Goal: Task Accomplishment & Management: Manage account settings

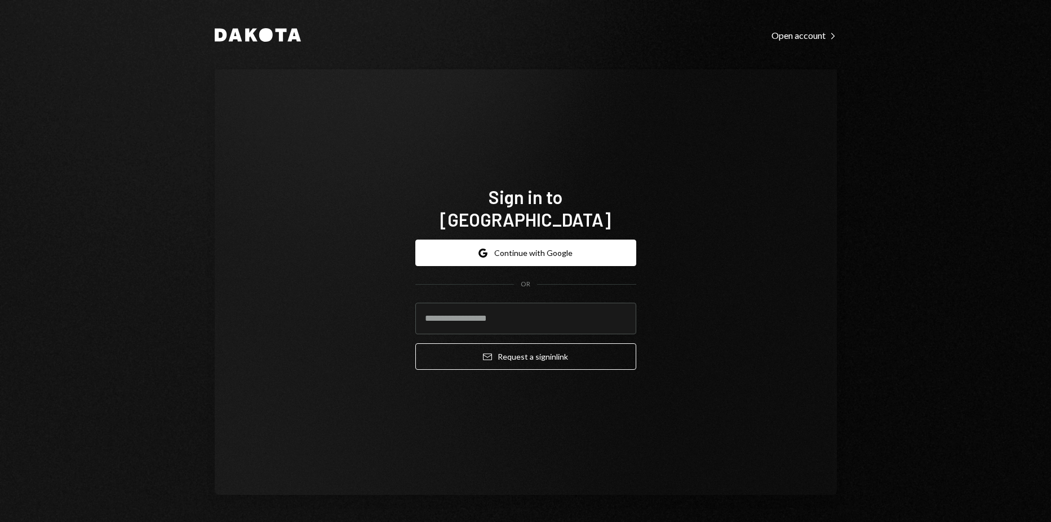
type input "**********"
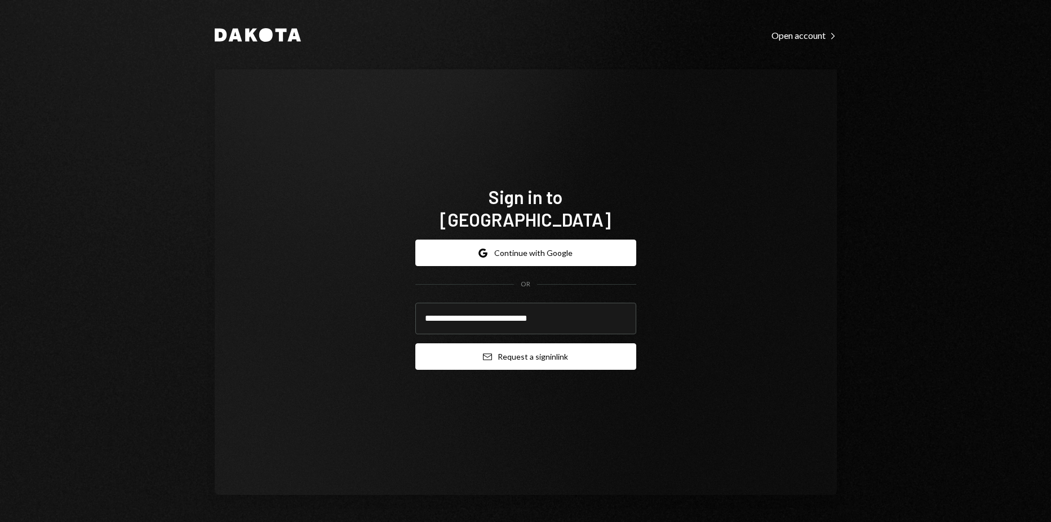
click at [557, 349] on button "Email Request a sign in link" at bounding box center [525, 356] width 221 height 26
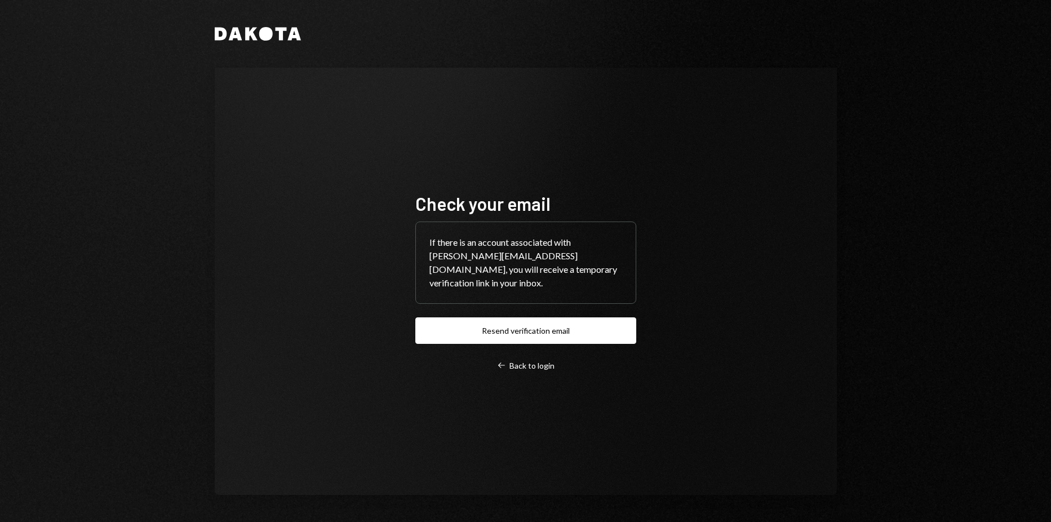
click at [489, 313] on div "Check your email If there is an account associated with [PERSON_NAME][EMAIL_ADD…" at bounding box center [525, 281] width 221 height 179
click at [494, 321] on button "Resend verification email" at bounding box center [525, 330] width 221 height 26
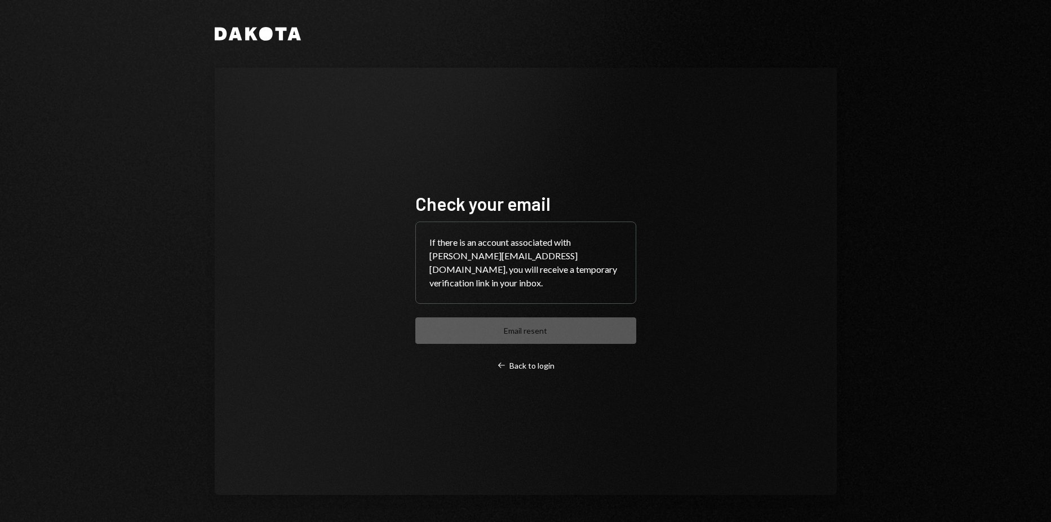
click at [519, 358] on div "Check your email If there is an account associated with [PERSON_NAME][EMAIL_ADD…" at bounding box center [525, 281] width 221 height 179
click at [519, 361] on div "Left Arrow Back to login" at bounding box center [525, 366] width 57 height 10
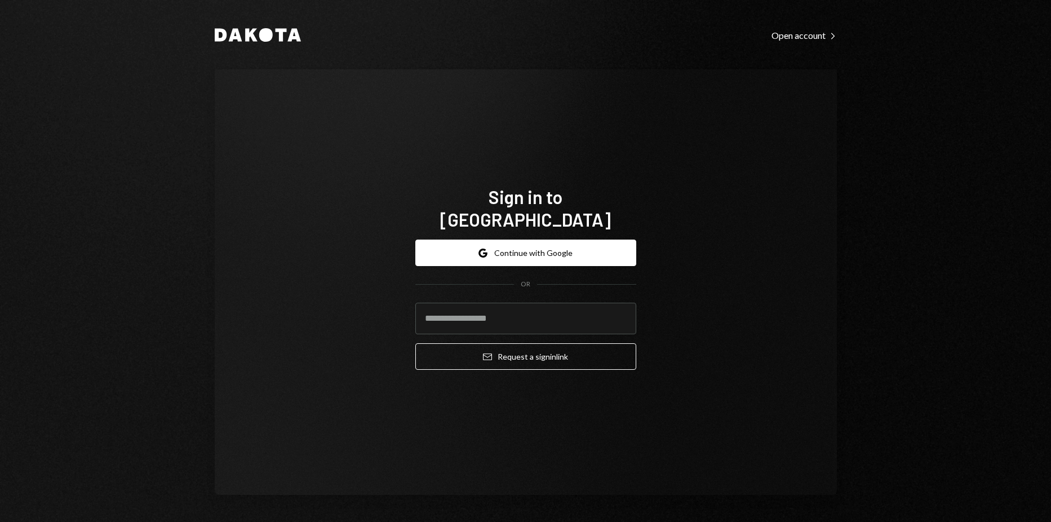
type input "**********"
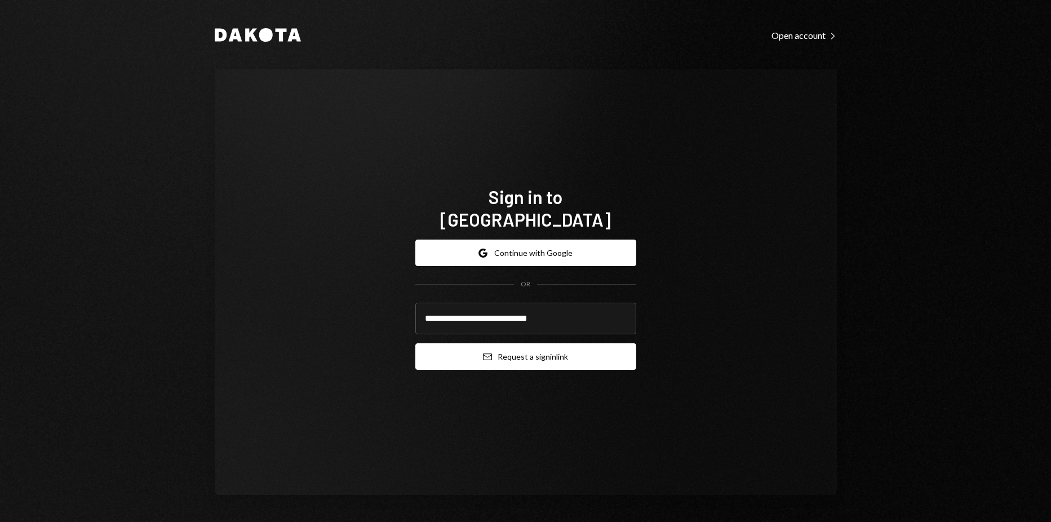
click at [519, 345] on button "Email Request a sign in link" at bounding box center [525, 356] width 221 height 26
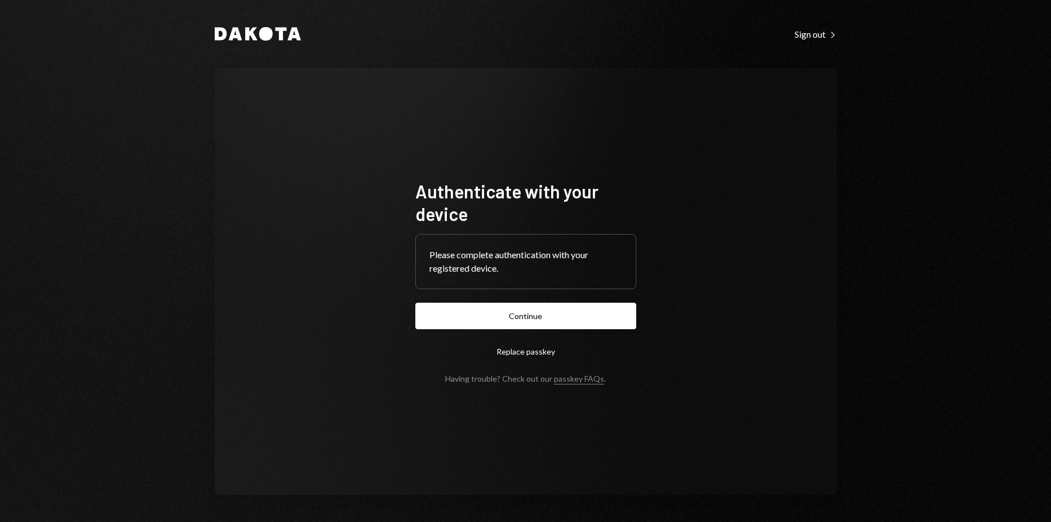
click at [584, 313] on button "Continue" at bounding box center [525, 316] width 221 height 26
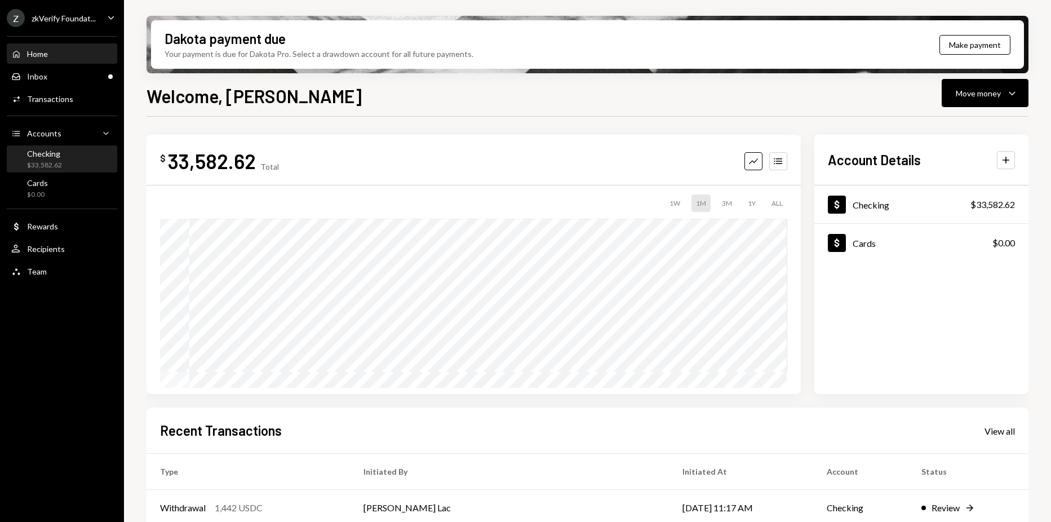
click at [72, 168] on div "Checking $33,582.62" at bounding box center [61, 159] width 101 height 21
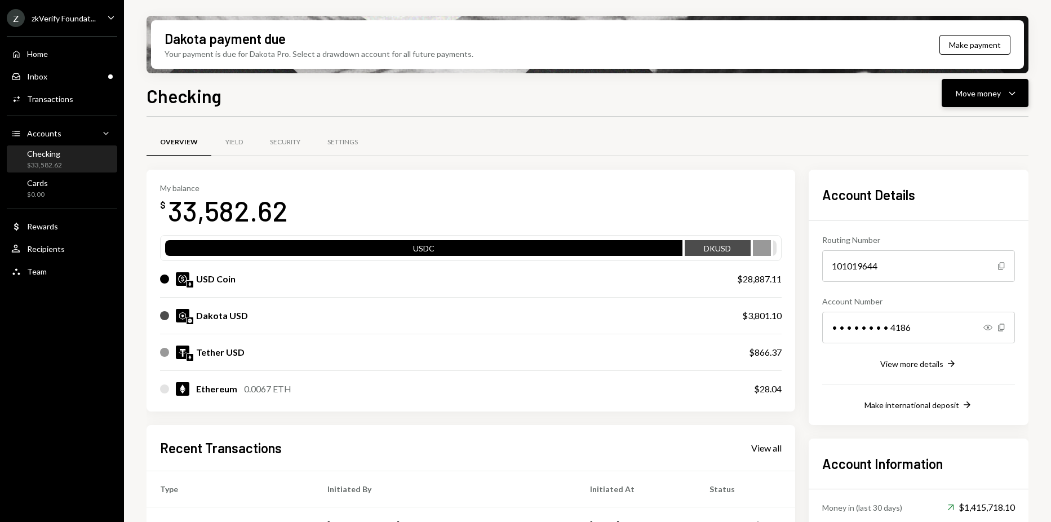
click at [979, 82] on button "Move money Caret Down" at bounding box center [985, 93] width 87 height 28
click at [964, 124] on div "Send" at bounding box center [976, 127] width 82 height 12
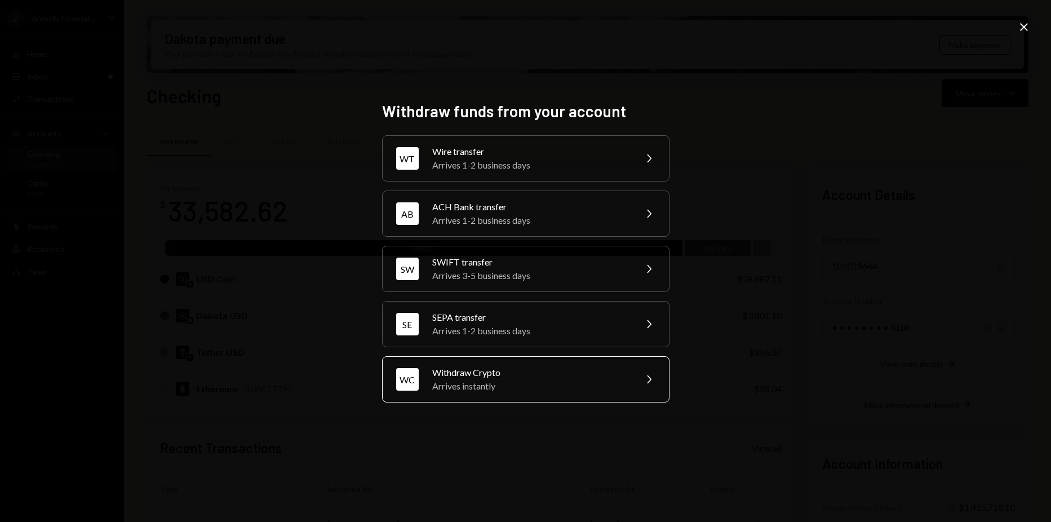
click at [639, 382] on div "WC Withdraw Crypto Arrives instantly Chevron Right" at bounding box center [525, 379] width 287 height 46
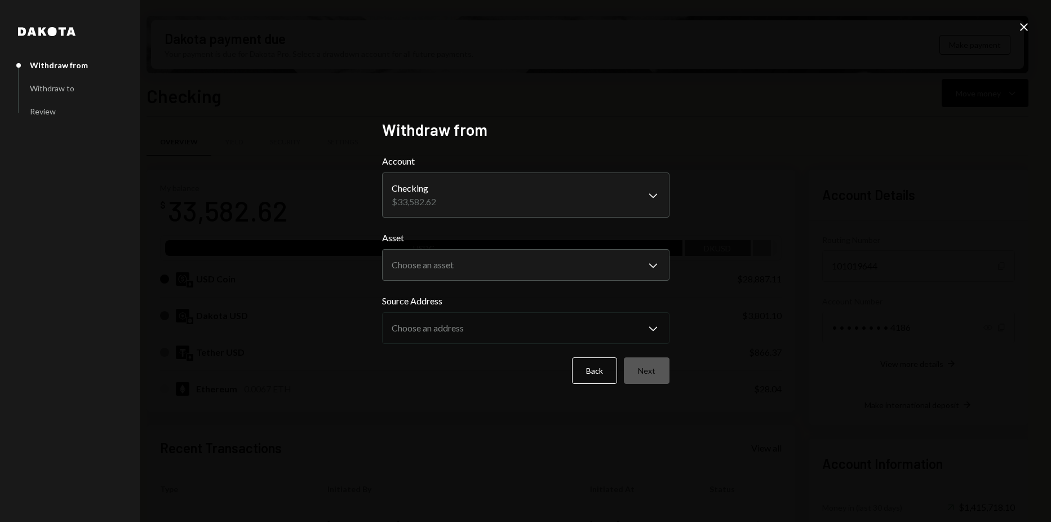
click at [510, 182] on body "Z zkVerify Foundat... Caret Down Home Home Inbox Inbox Activities Transactions …" at bounding box center [525, 261] width 1051 height 522
click at [465, 260] on body "Z zkVerify Foundat... Caret Down Home Home Inbox Inbox Activities Transactions …" at bounding box center [525, 261] width 1051 height 522
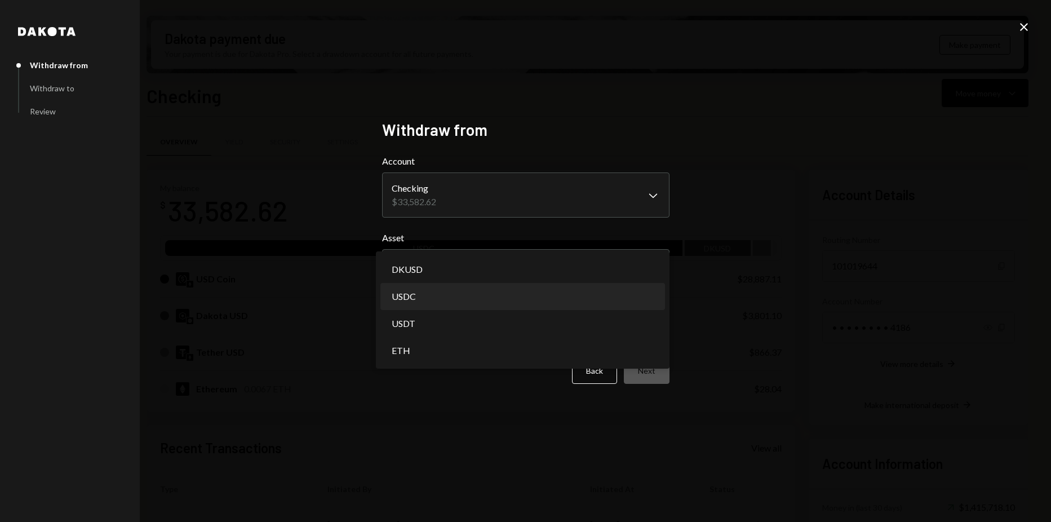
select select "****"
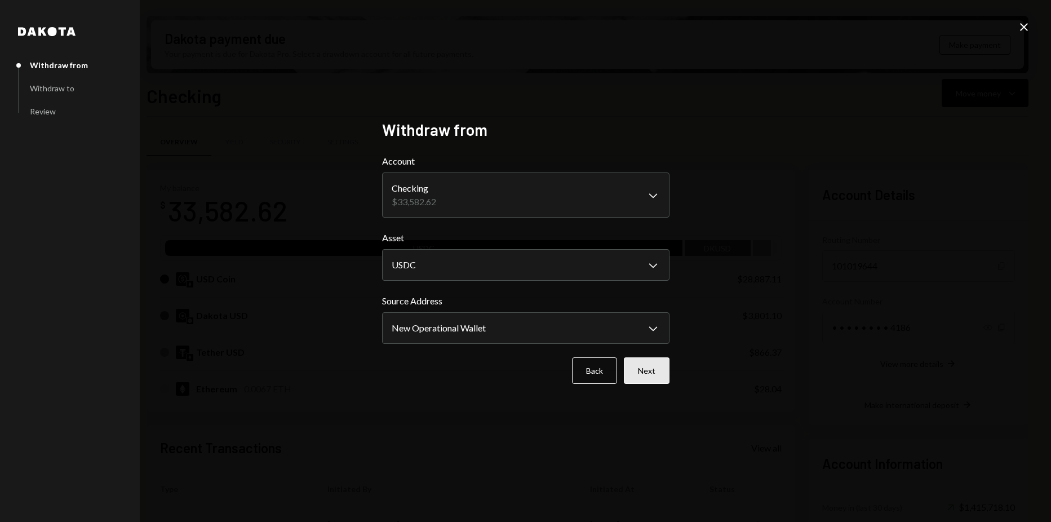
click at [657, 371] on button "Next" at bounding box center [647, 370] width 46 height 26
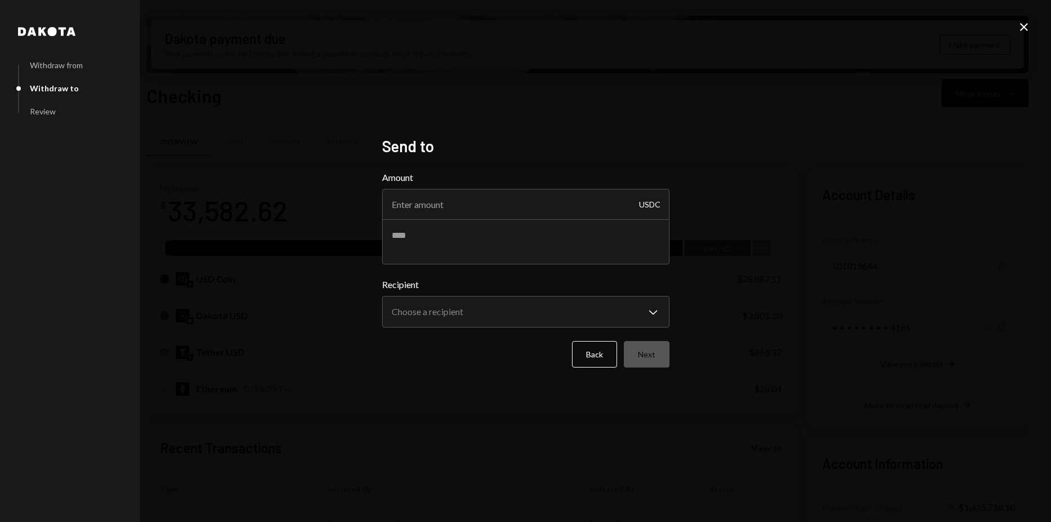
drag, startPoint x: 1018, startPoint y: 22, endPoint x: 982, endPoint y: 3, distance: 40.8
click at [982, 3] on div "**********" at bounding box center [525, 261] width 1051 height 522
click at [1017, 25] on div "**********" at bounding box center [525, 261] width 1051 height 522
click at [1022, 26] on icon at bounding box center [1024, 27] width 8 height 8
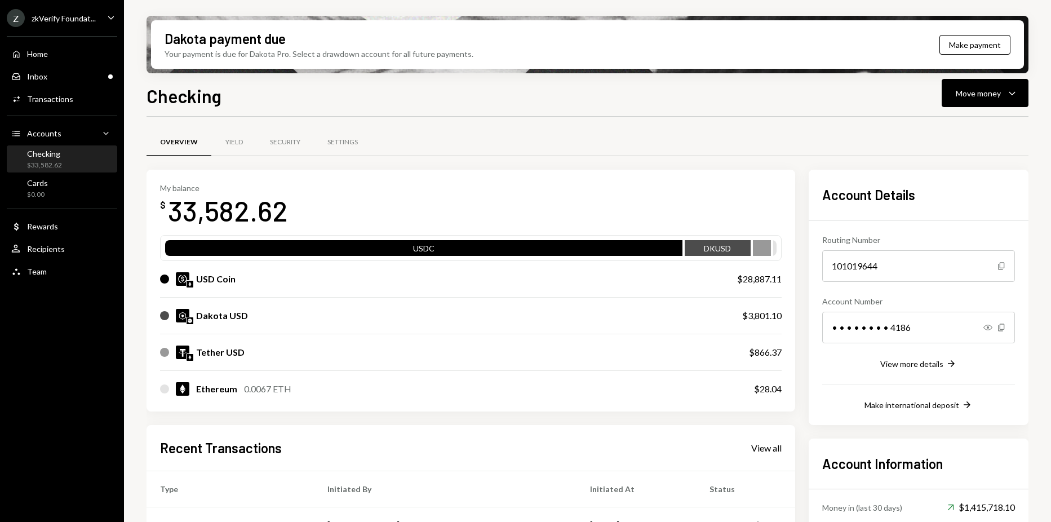
click at [966, 111] on div "Checking Move money Caret Down Overview Yield Security Settings My balance $ 33…" at bounding box center [588, 335] width 882 height 506
click at [965, 96] on div "Move money" at bounding box center [978, 93] width 45 height 12
click at [960, 123] on div "Send" at bounding box center [976, 127] width 82 height 12
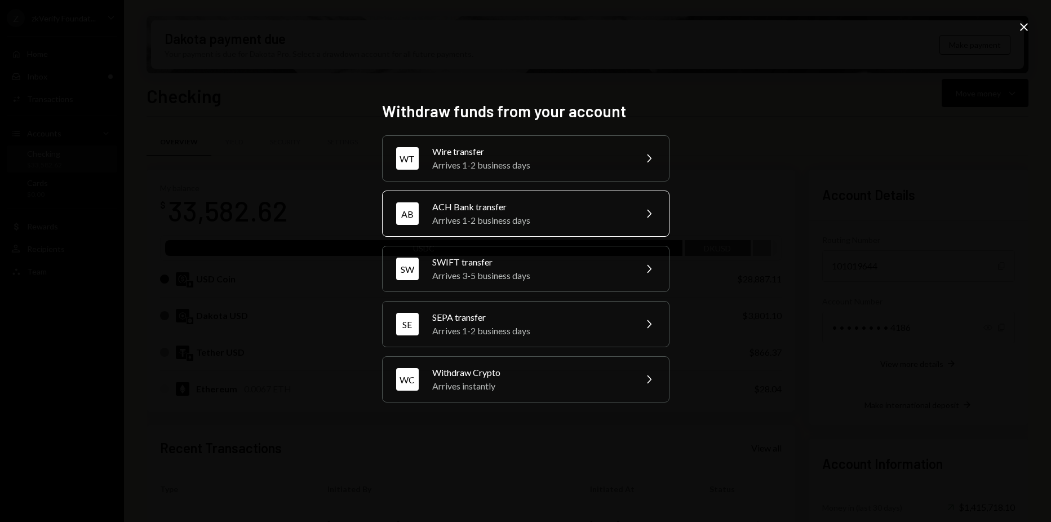
click at [548, 218] on div "Arrives 1-2 business days" at bounding box center [530, 221] width 196 height 14
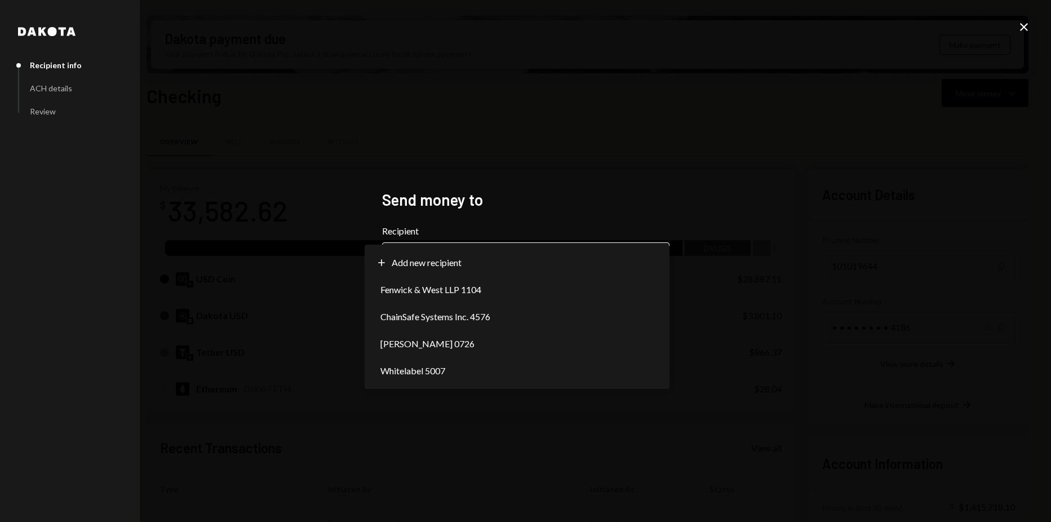
click at [505, 257] on body "Z zkVerify Foundat... Caret Down Home Home Inbox Inbox Activities Transactions …" at bounding box center [525, 261] width 1051 height 522
select select "**********"
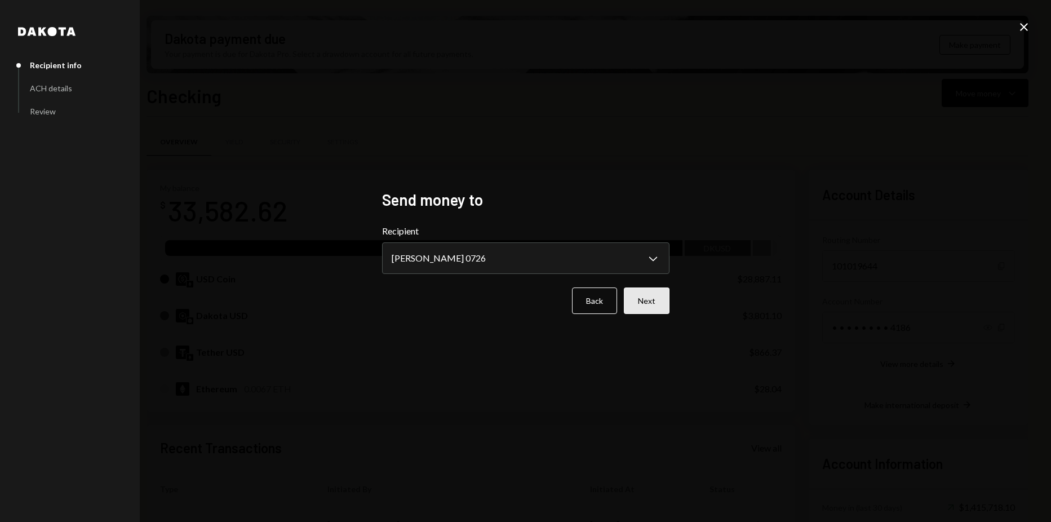
click at [644, 293] on button "Next" at bounding box center [647, 300] width 46 height 26
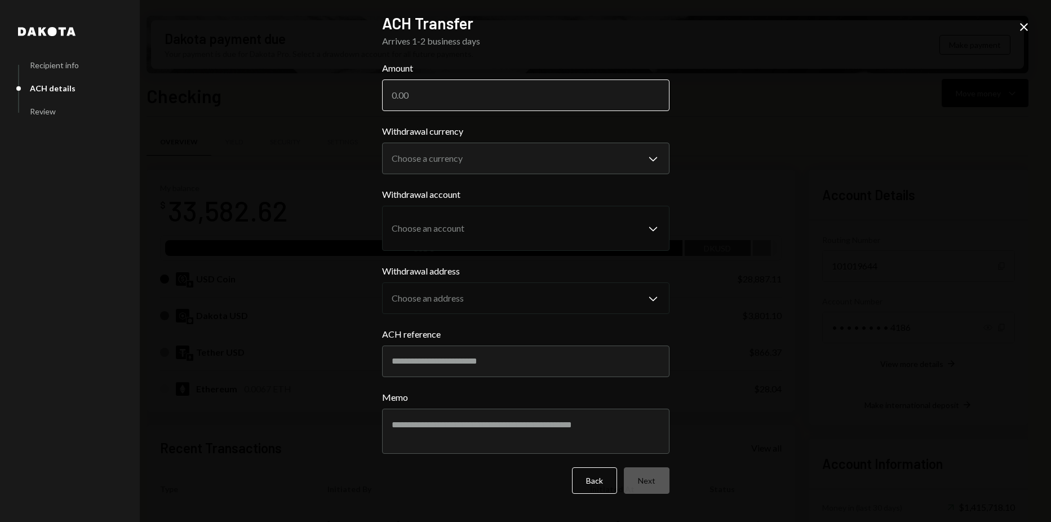
click at [488, 101] on input "Amount" at bounding box center [525, 95] width 287 height 32
paste input "7437.50"
type input "7437.50"
click at [504, 122] on form "**********" at bounding box center [525, 277] width 287 height 432
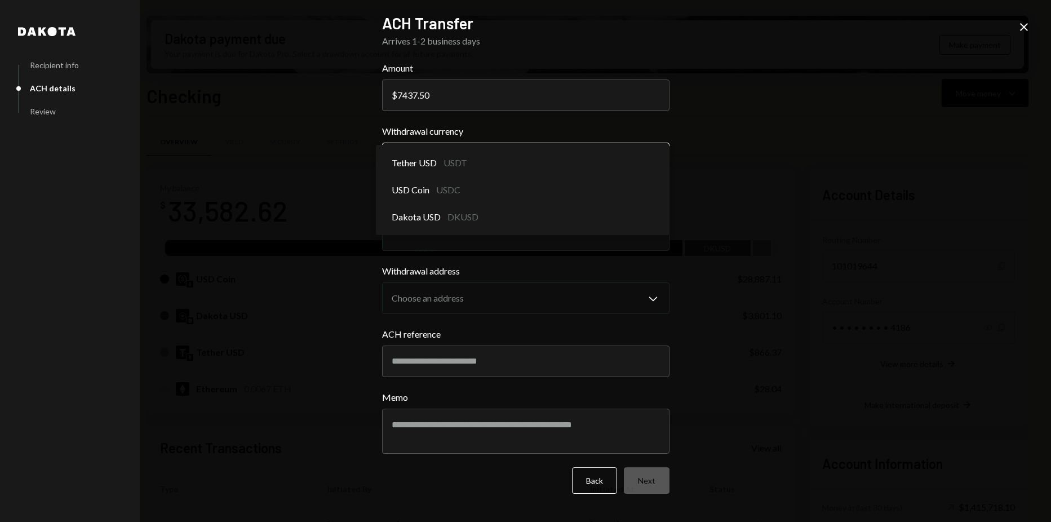
click at [482, 161] on body "Z zkVerify Foundat... Caret Down Home Home Inbox Inbox Activities Transactions …" at bounding box center [525, 261] width 1051 height 522
select select "****"
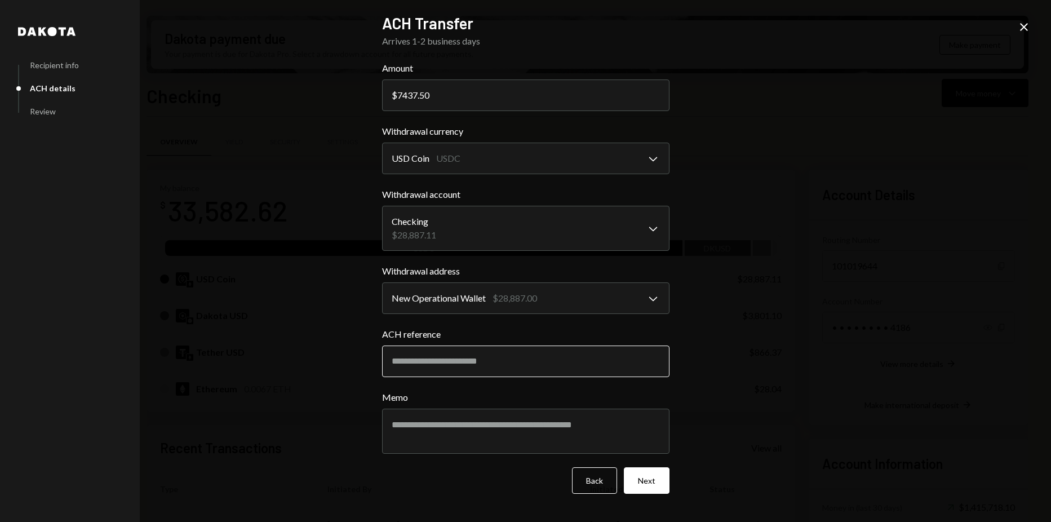
click at [486, 354] on input "ACH reference" at bounding box center [525, 361] width 287 height 32
type input "*"
type input "********"
click at [634, 474] on button "Next" at bounding box center [647, 480] width 46 height 26
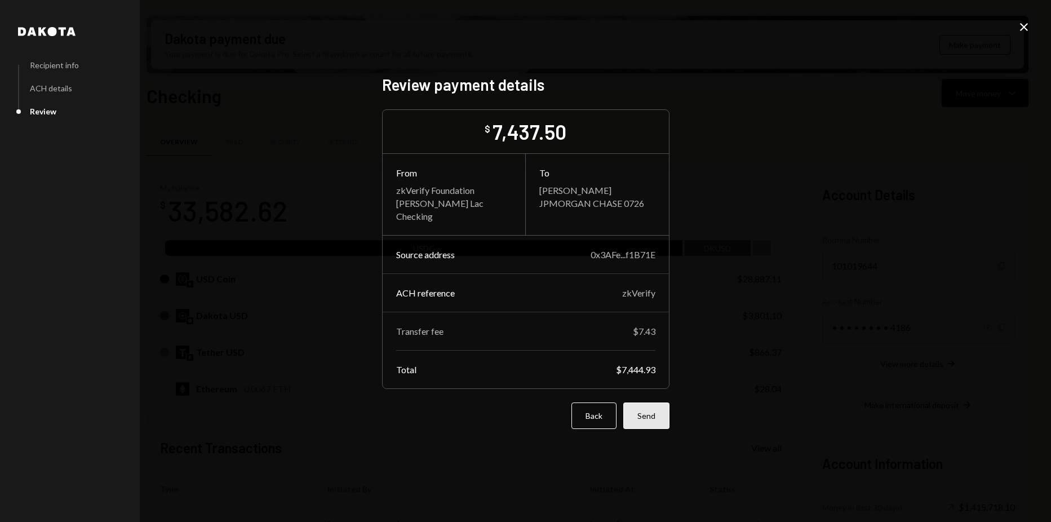
click at [646, 414] on button "Send" at bounding box center [646, 415] width 46 height 26
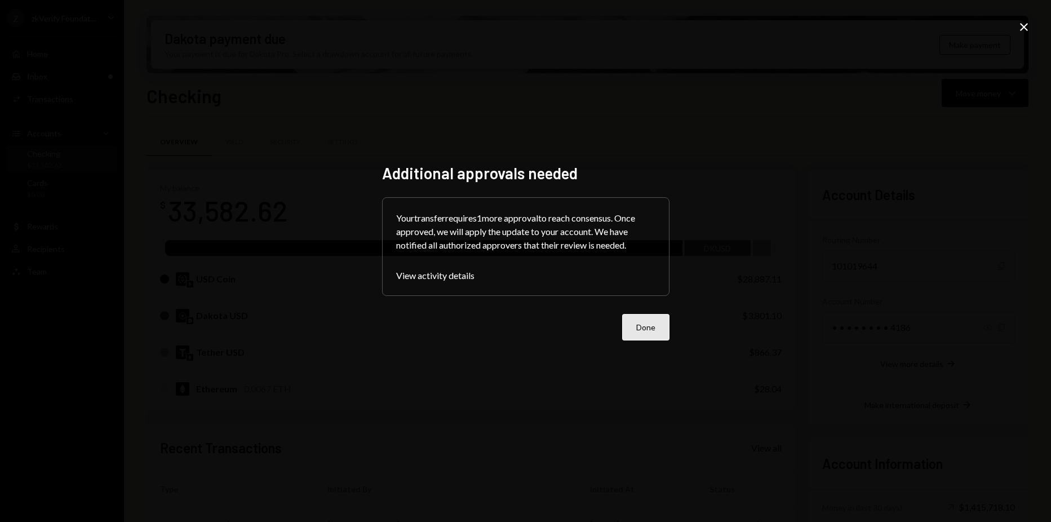
click at [655, 321] on button "Done" at bounding box center [645, 327] width 47 height 26
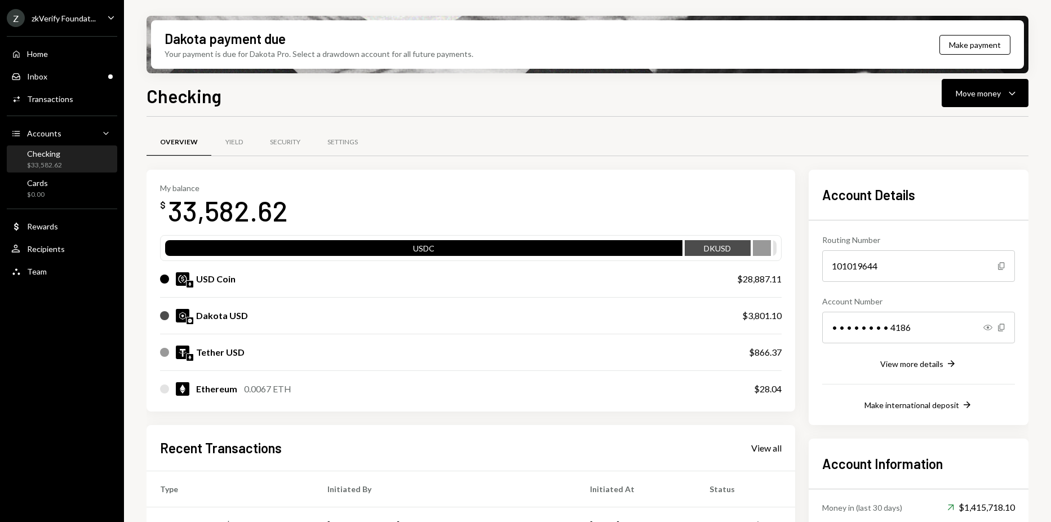
click at [92, 28] on ul "Z zkVerify Foundat... Caret Down Home Home Inbox Inbox Activities Transactions …" at bounding box center [62, 141] width 124 height 283
click at [98, 14] on div "Z zkVerify Foundat... Caret Down" at bounding box center [62, 18] width 124 height 18
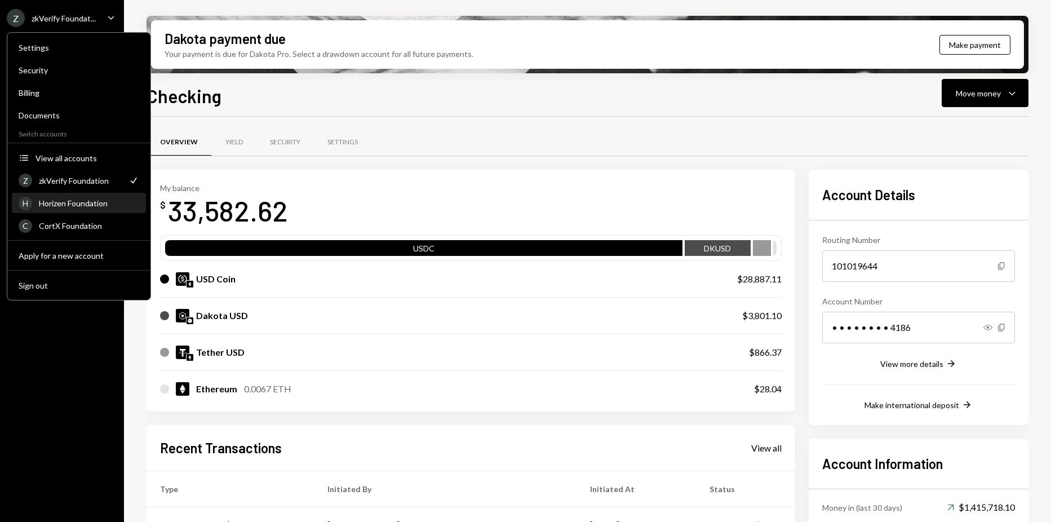
click at [93, 195] on div "H Horizen Foundation" at bounding box center [79, 203] width 121 height 19
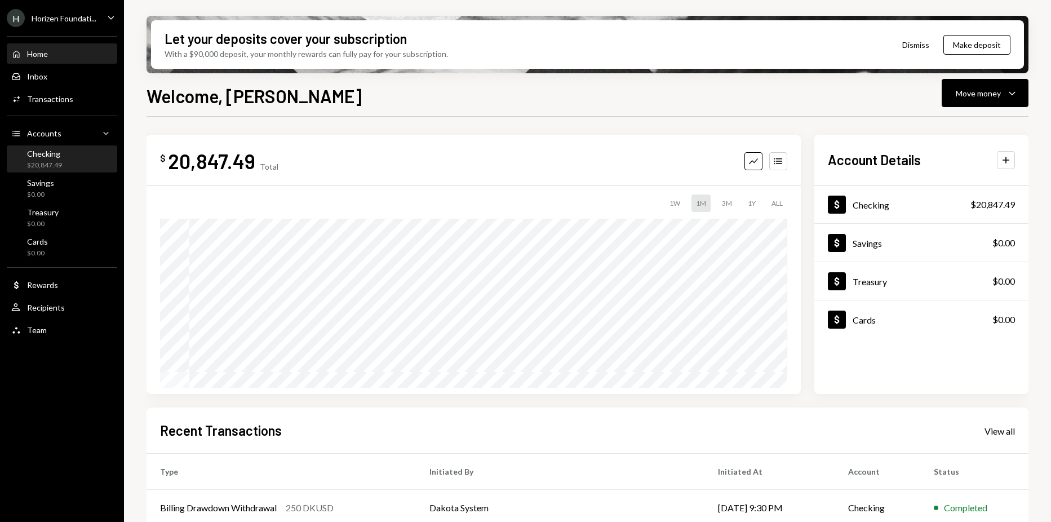
click at [27, 163] on div "$20,847.49" at bounding box center [44, 166] width 35 height 10
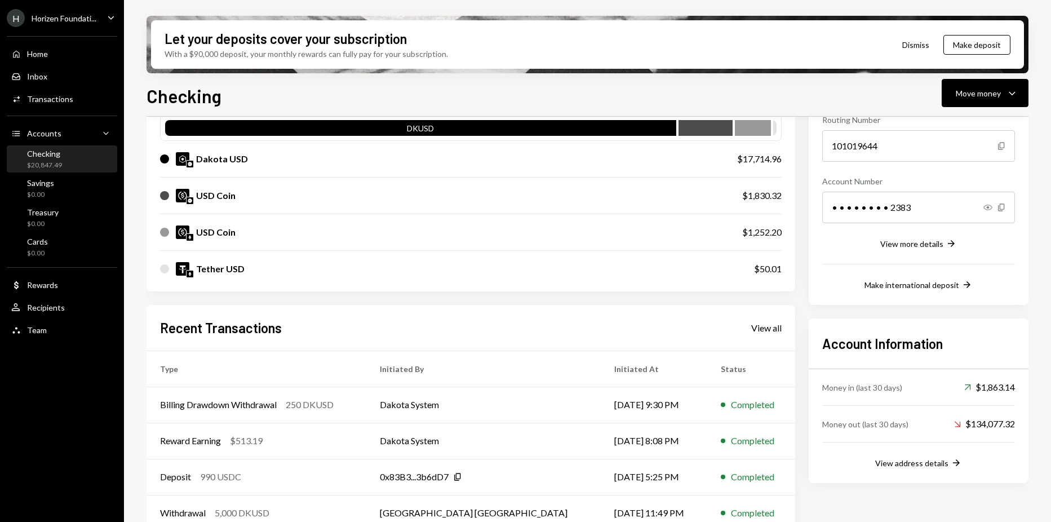
scroll to position [62, 0]
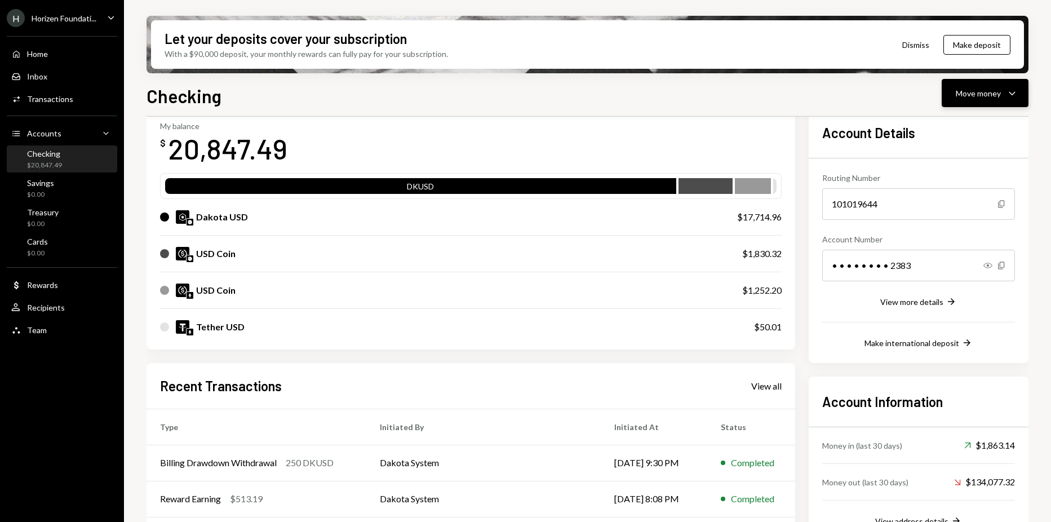
click at [987, 85] on button "Move money Caret Down" at bounding box center [985, 93] width 87 height 28
click at [961, 119] on div "Withdraw Send" at bounding box center [967, 126] width 113 height 25
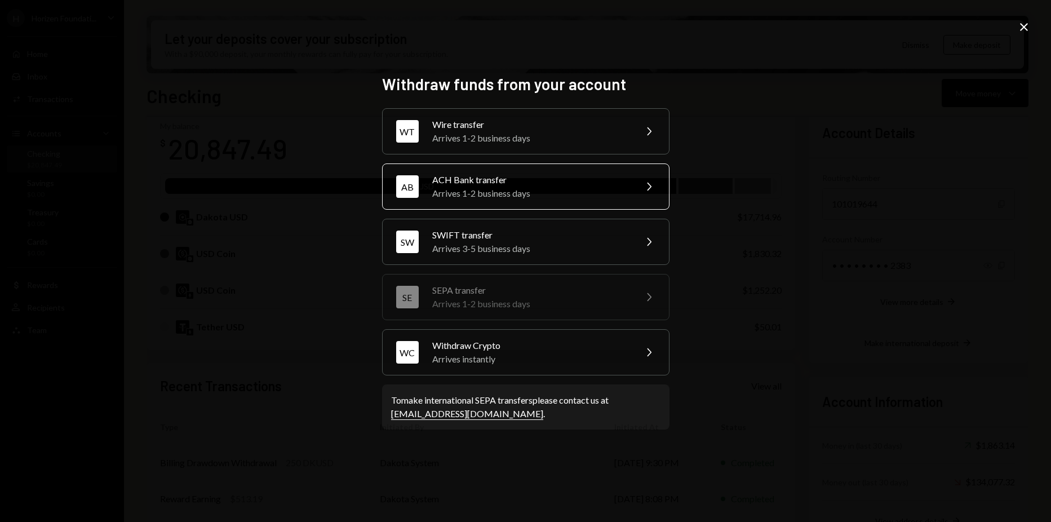
click at [583, 184] on div "ACH Bank transfer" at bounding box center [530, 180] width 196 height 14
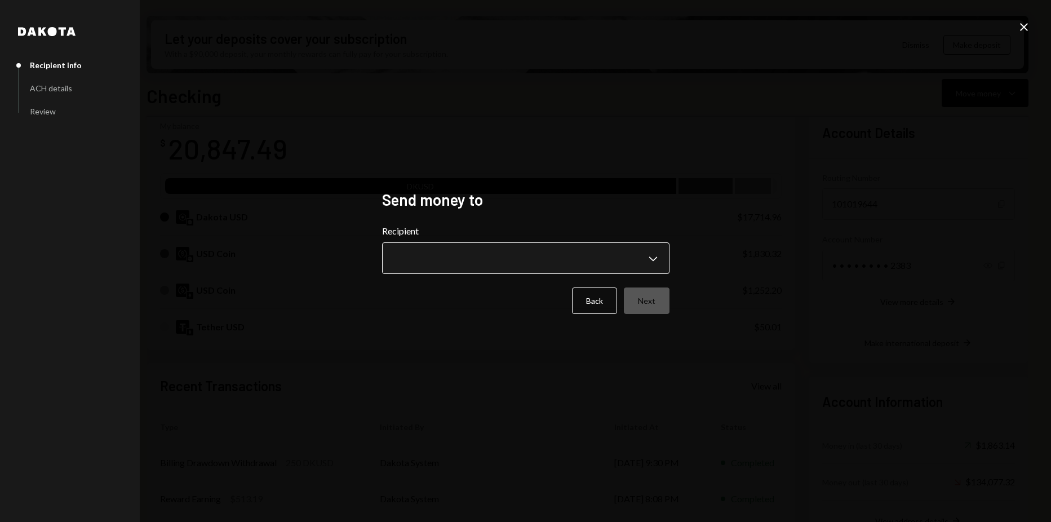
click at [511, 265] on body "H Horizen Foundati... Caret Down Home Home Inbox Inbox Activities Transactions …" at bounding box center [525, 261] width 1051 height 522
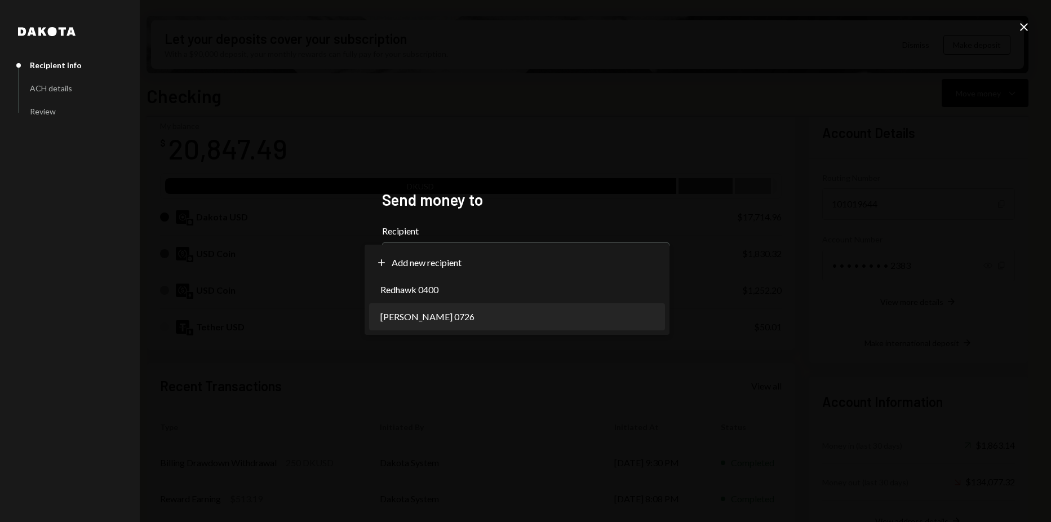
select select "**********"
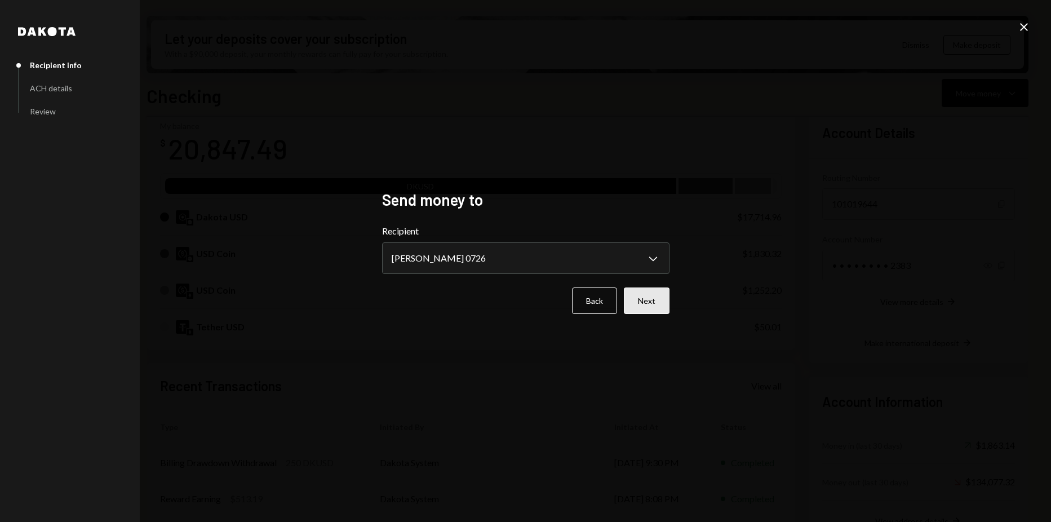
drag, startPoint x: 706, startPoint y: 305, endPoint x: 651, endPoint y: 292, distance: 56.7
click at [695, 301] on div "**********" at bounding box center [525, 261] width 1051 height 522
click at [651, 292] on button "Next" at bounding box center [647, 300] width 46 height 26
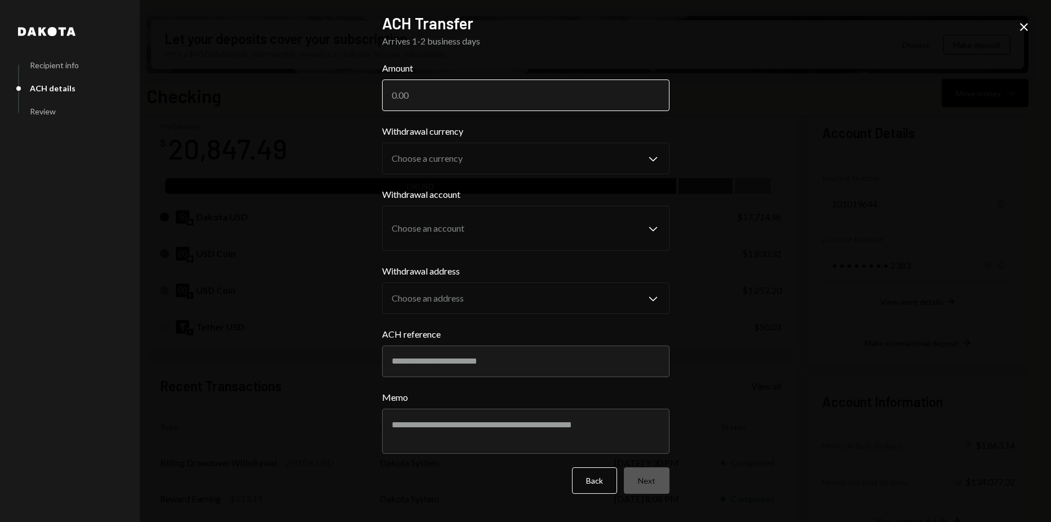
click at [505, 103] on input "Amount" at bounding box center [525, 95] width 287 height 32
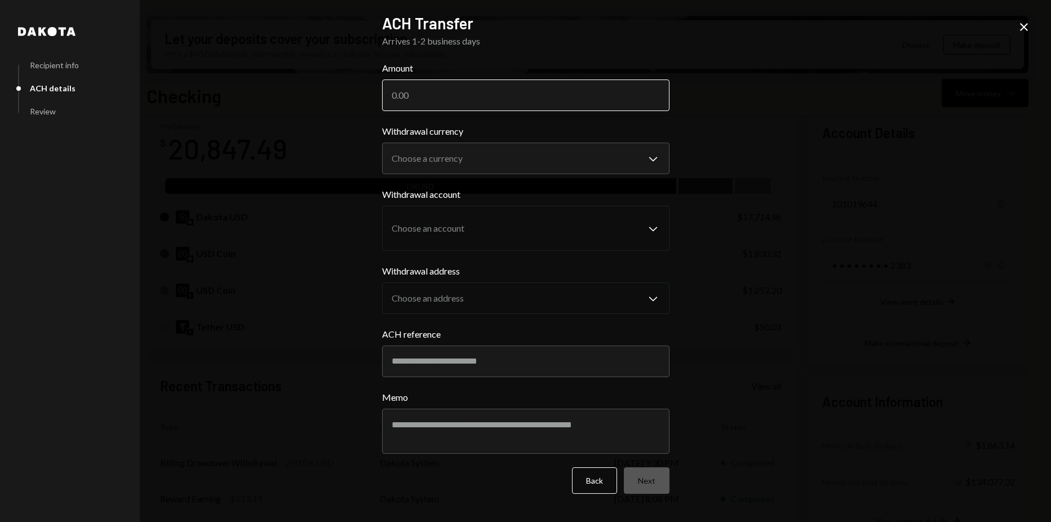
click at [504, 101] on input "Amount" at bounding box center [525, 95] width 287 height 32
paste input "7437.50"
type input "7437.50"
click at [486, 151] on body "H Horizen Foundati... Caret Down Home Home Inbox Inbox Activities Transactions …" at bounding box center [525, 261] width 1051 height 522
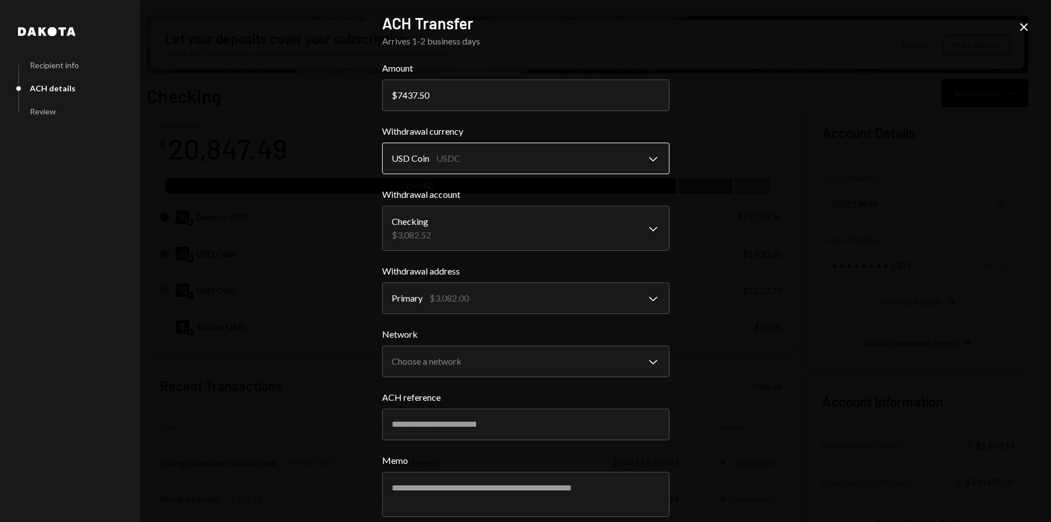
click at [445, 154] on body "H Horizen Foundati... Caret Down Home Home Inbox Inbox Activities Transactions …" at bounding box center [525, 261] width 1051 height 522
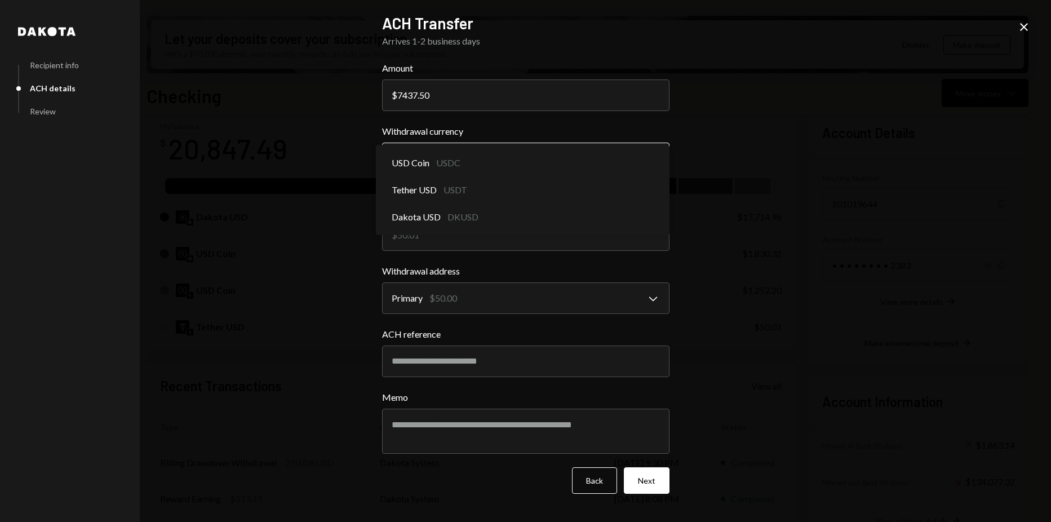
click at [465, 174] on body "H Horizen Foundati... Caret Down Home Home Inbox Inbox Activities Transactions …" at bounding box center [525, 261] width 1051 height 522
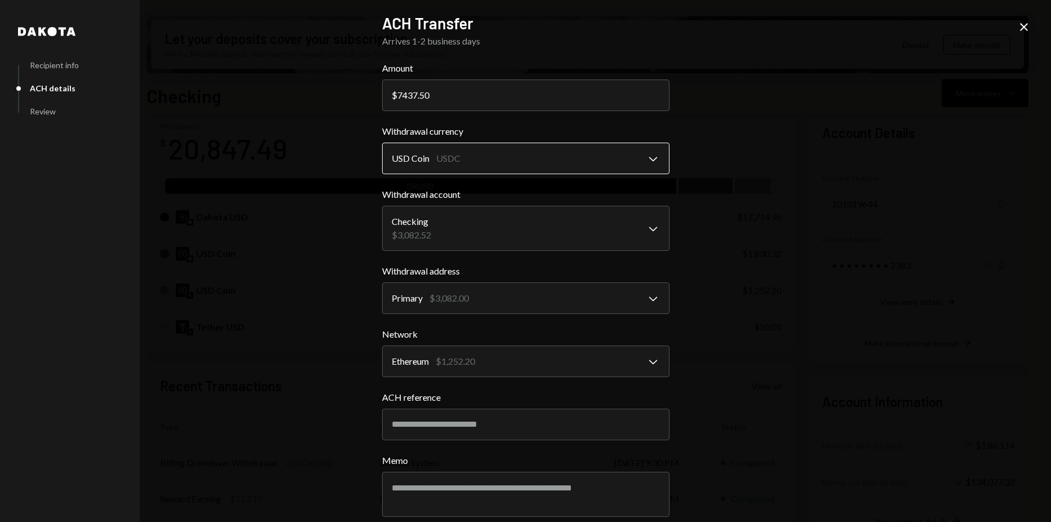
click at [451, 157] on body "H Horizen Foundati... Caret Down Home Home Inbox Inbox Activities Transactions …" at bounding box center [525, 261] width 1051 height 522
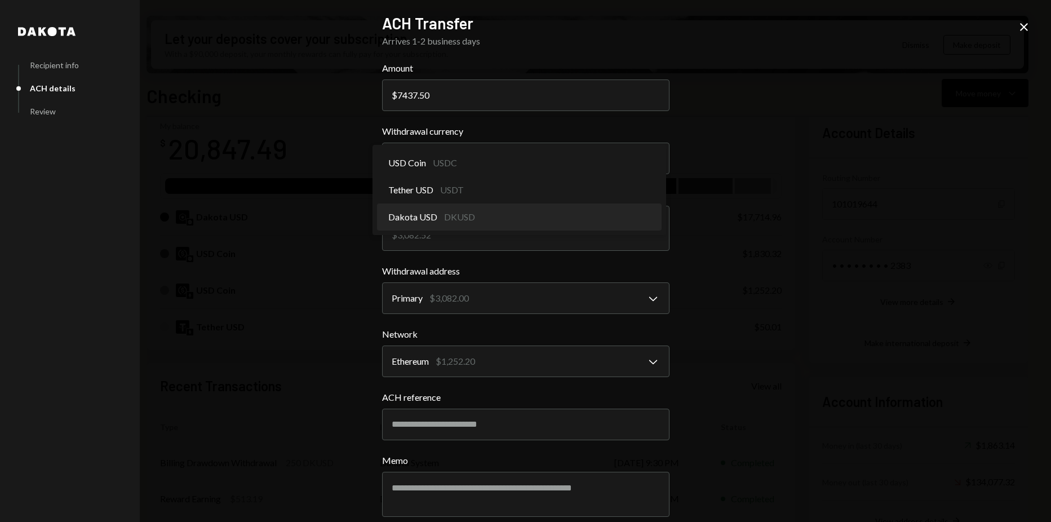
select select "*****"
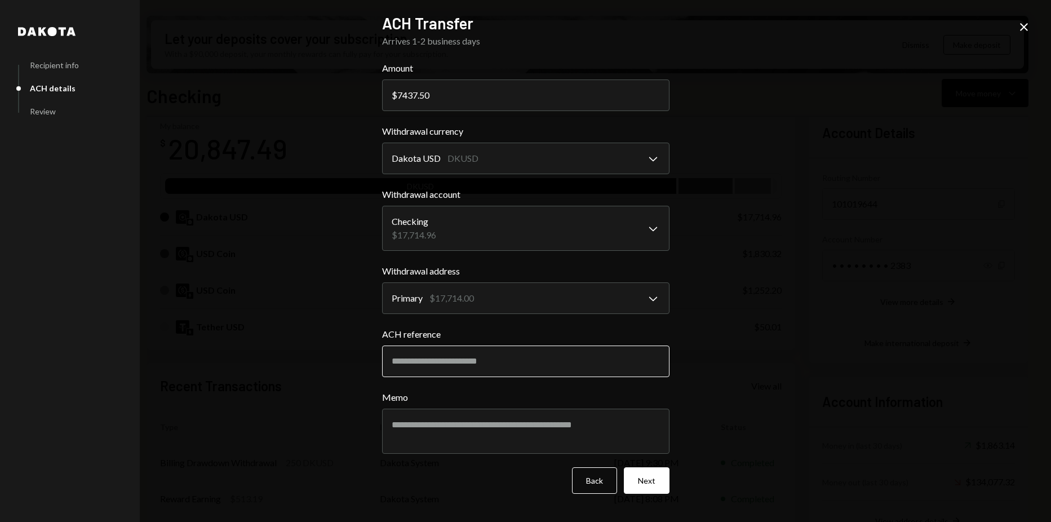
click at [474, 363] on input "ACH reference" at bounding box center [525, 361] width 287 height 32
type input "*******"
click at [656, 487] on button "Next" at bounding box center [647, 480] width 46 height 26
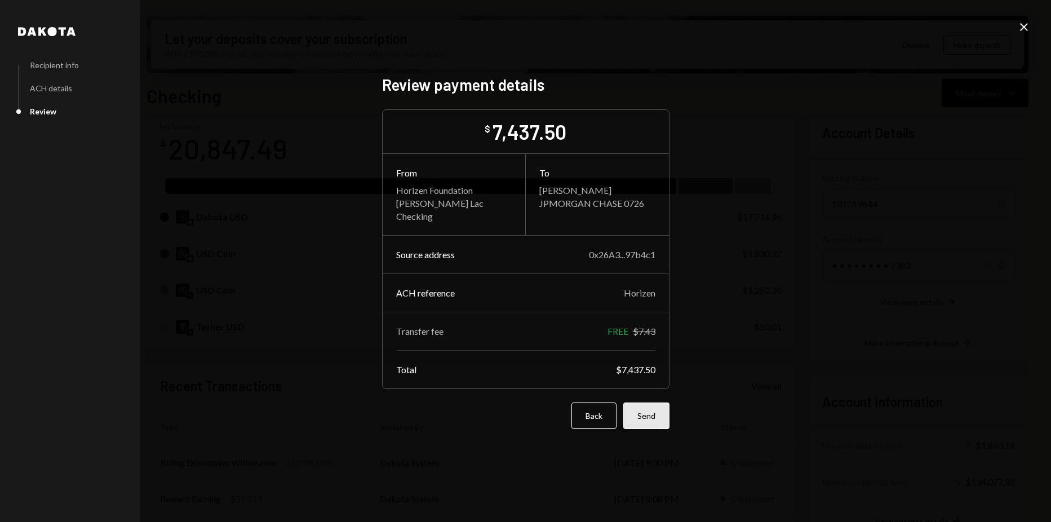
click at [669, 413] on button "Send" at bounding box center [646, 415] width 46 height 26
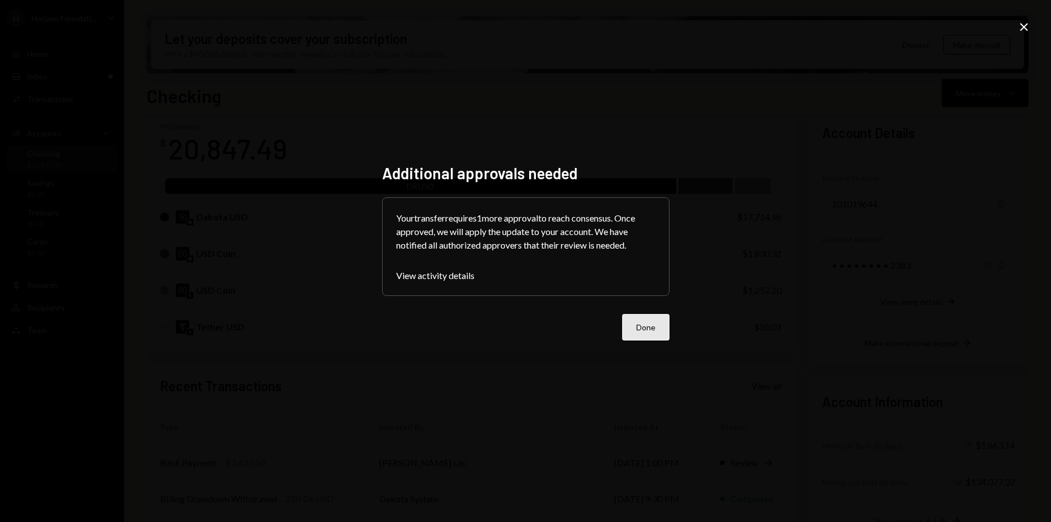
click at [659, 329] on button "Done" at bounding box center [645, 327] width 47 height 26
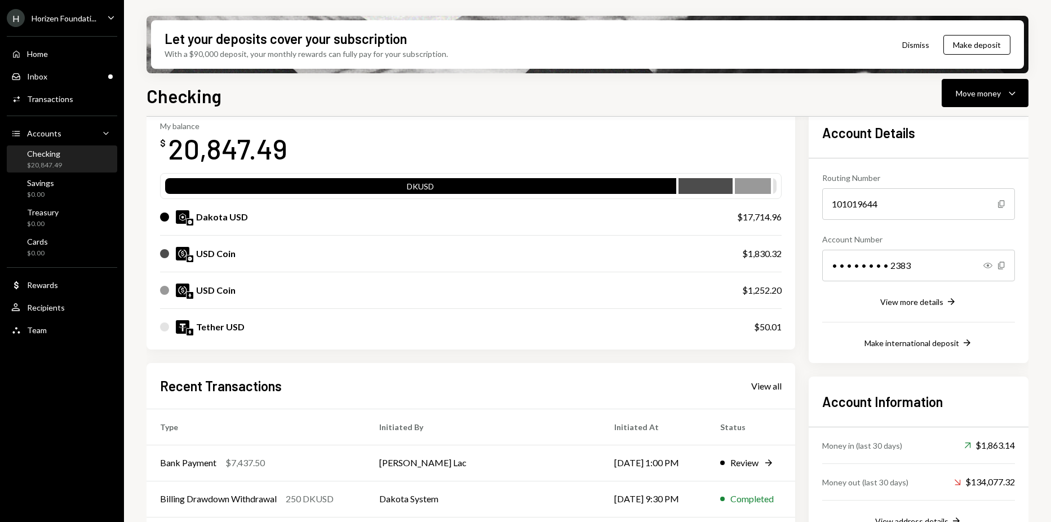
click at [418, 121] on div "My balance $ 20,847.49" at bounding box center [471, 143] width 622 height 45
click at [642, 142] on div "My balance $ 20,847.49" at bounding box center [471, 143] width 622 height 45
click at [64, 63] on div "Home Home" at bounding box center [61, 54] width 101 height 19
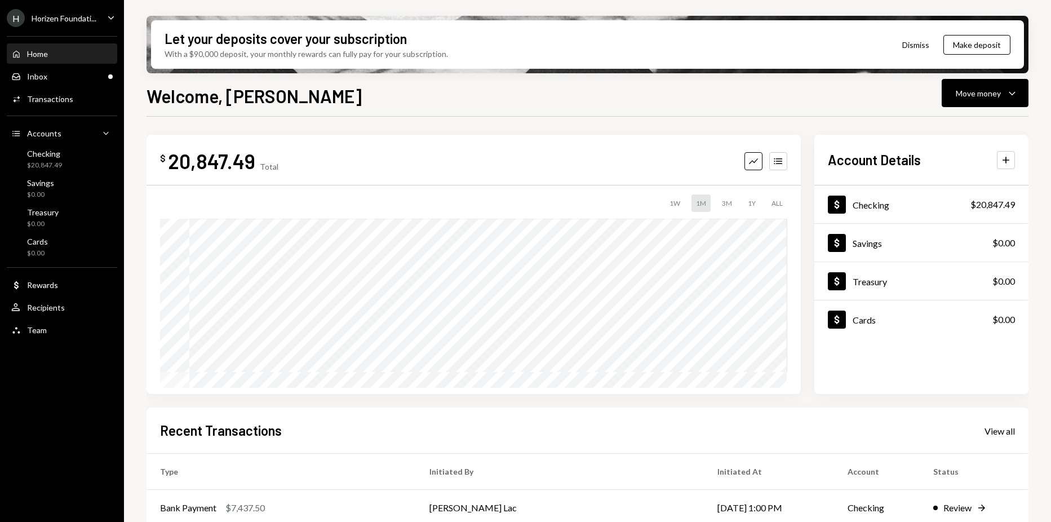
click at [226, 160] on div "20,847.49" at bounding box center [211, 160] width 87 height 25
drag, startPoint x: 0, startPoint y: 0, endPoint x: 259, endPoint y: 174, distance: 312.3
click at [259, 174] on div "$ 20,847.49 Total Graph Accounts 1W 1M 3M 1Y ALL" at bounding box center [474, 264] width 654 height 259
click at [73, 83] on div "Inbox Inbox" at bounding box center [61, 76] width 101 height 19
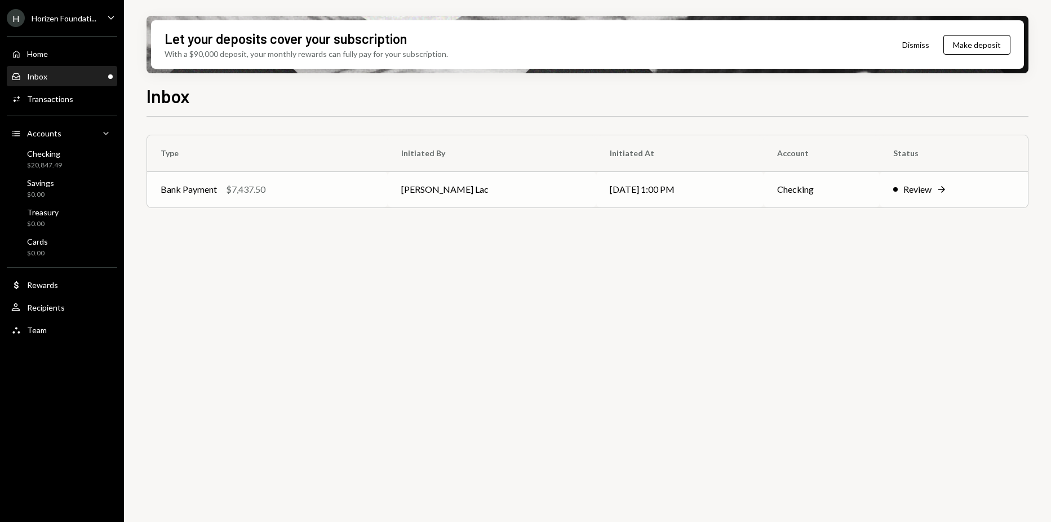
click at [493, 198] on td "Harrison Lac" at bounding box center [492, 189] width 209 height 36
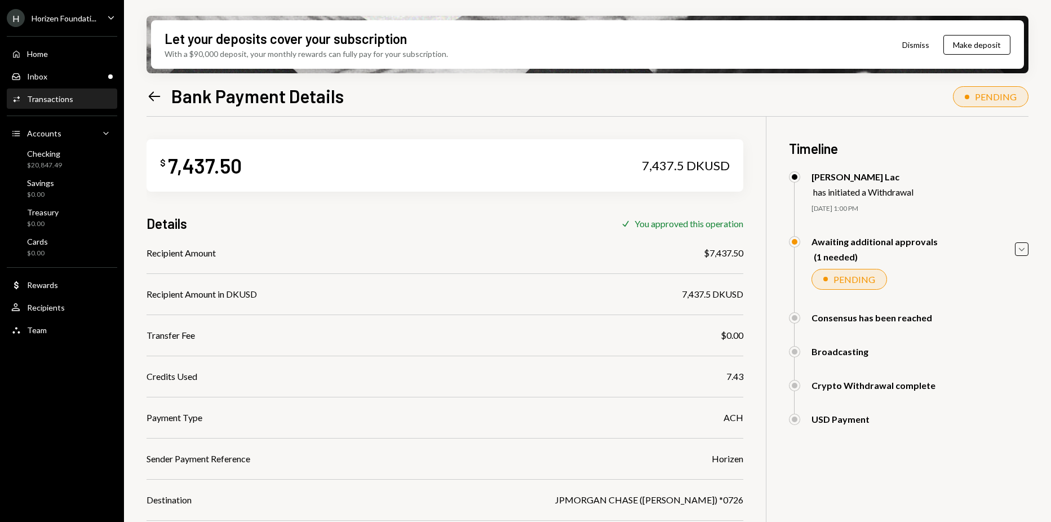
click at [737, 226] on div "You approved this operation" at bounding box center [689, 223] width 109 height 11
drag, startPoint x: 737, startPoint y: 226, endPoint x: 719, endPoint y: 251, distance: 31.1
click at [719, 251] on div "$7,437.50" at bounding box center [723, 253] width 39 height 14
click at [82, 74] on div "Inbox Inbox" at bounding box center [61, 77] width 101 height 10
